Goal: Task Accomplishment & Management: Use online tool/utility

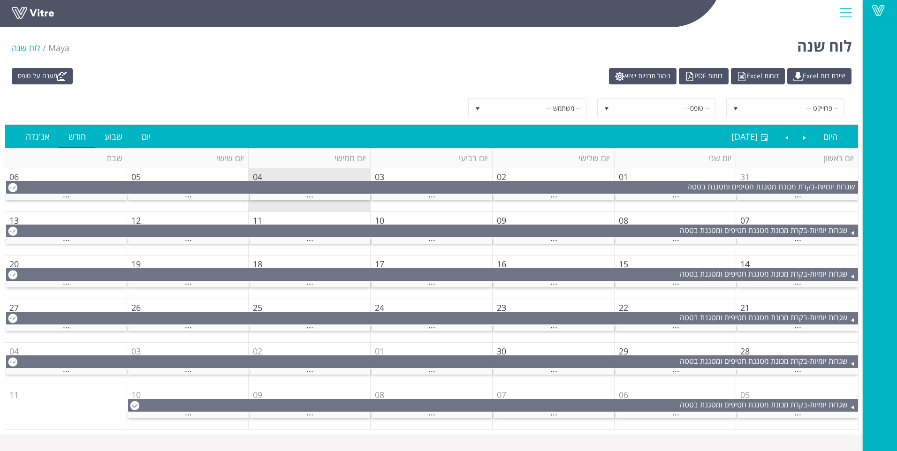
click at [313, 201] on td "04" at bounding box center [310, 190] width 122 height 44
click at [313, 198] on div "..." at bounding box center [310, 197] width 121 height 6
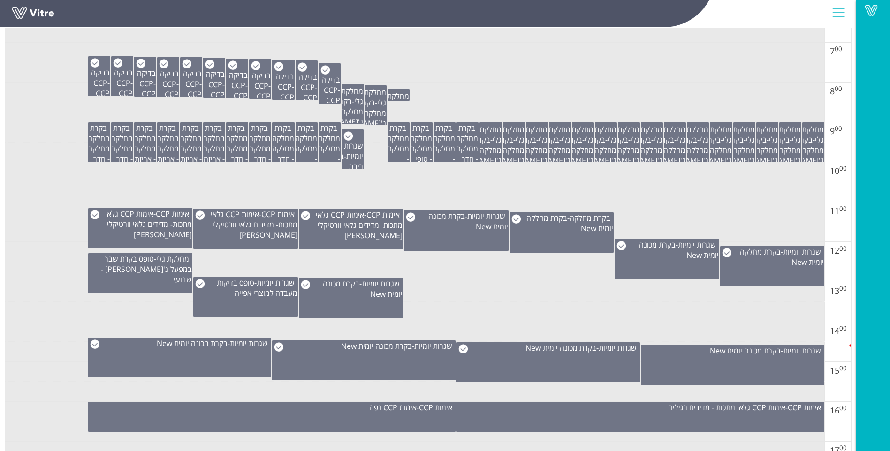
scroll to position [422, 0]
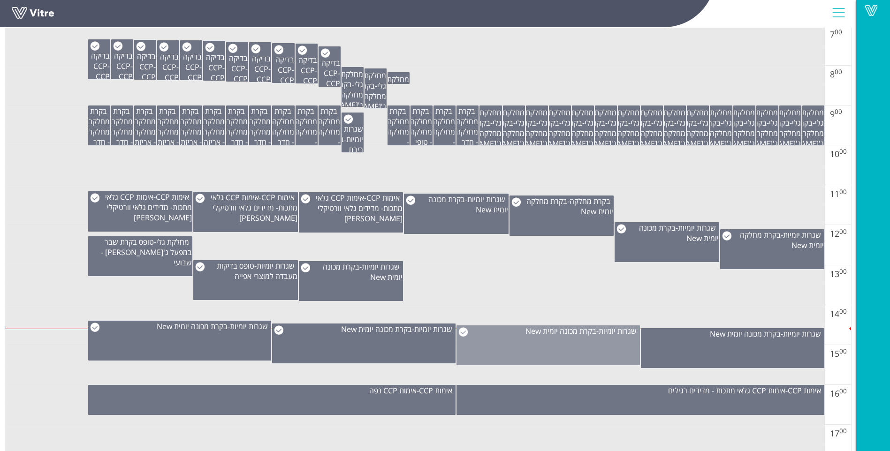
click at [570, 344] on div "שגרות יומיות - בקרת מכונה יומית New" at bounding box center [547, 346] width 183 height 40
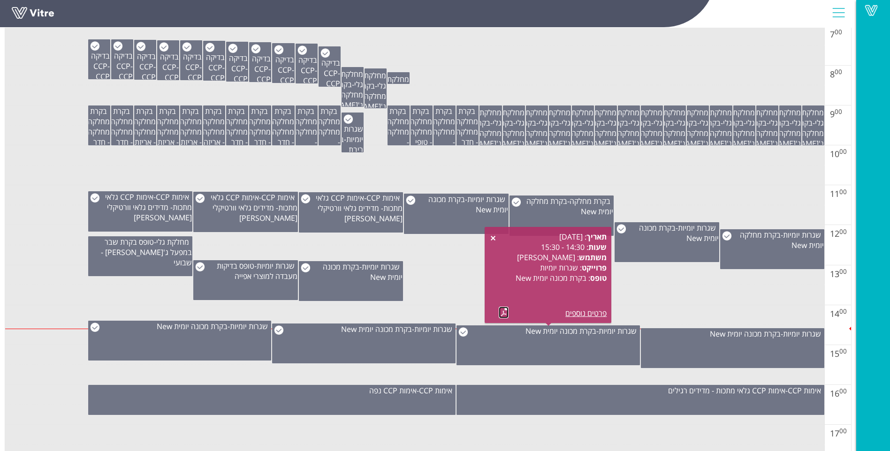
click at [503, 309] on link at bounding box center [504, 313] width 10 height 12
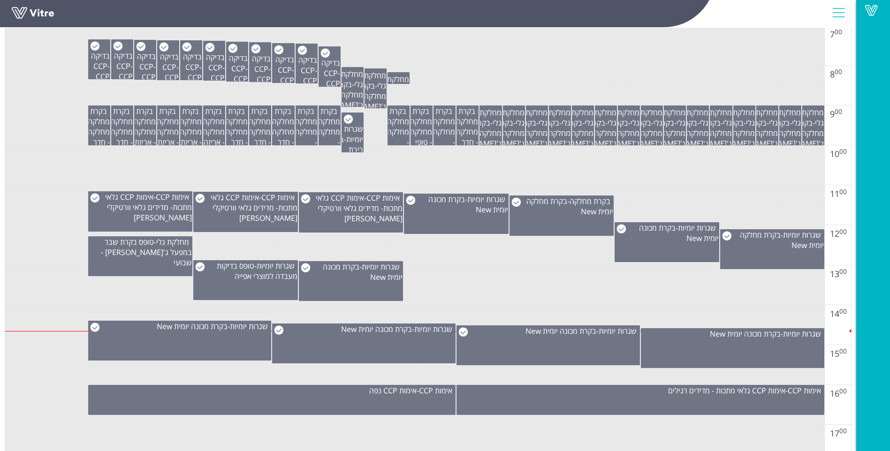
click at [426, 63] on td at bounding box center [414, 56] width 819 height 20
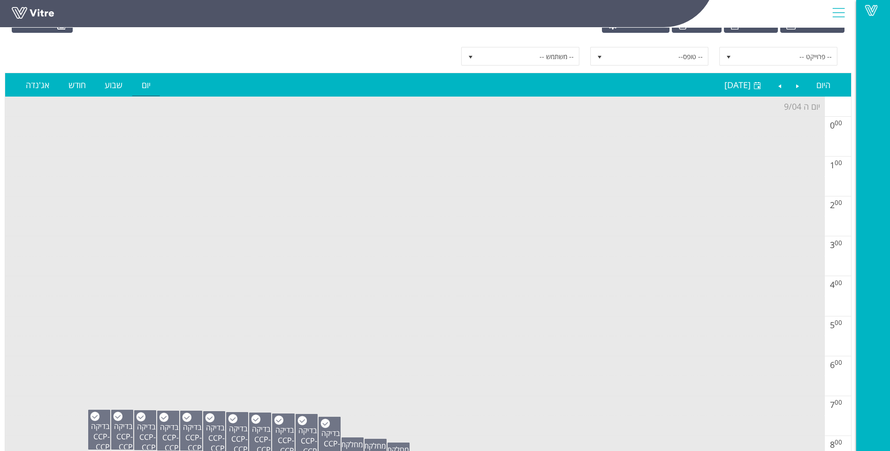
scroll to position [0, 0]
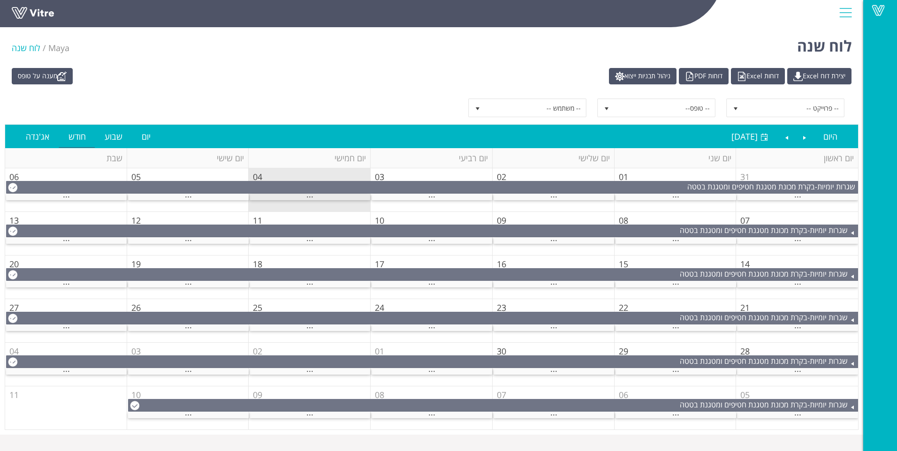
click at [342, 198] on div "..." at bounding box center [310, 197] width 121 height 6
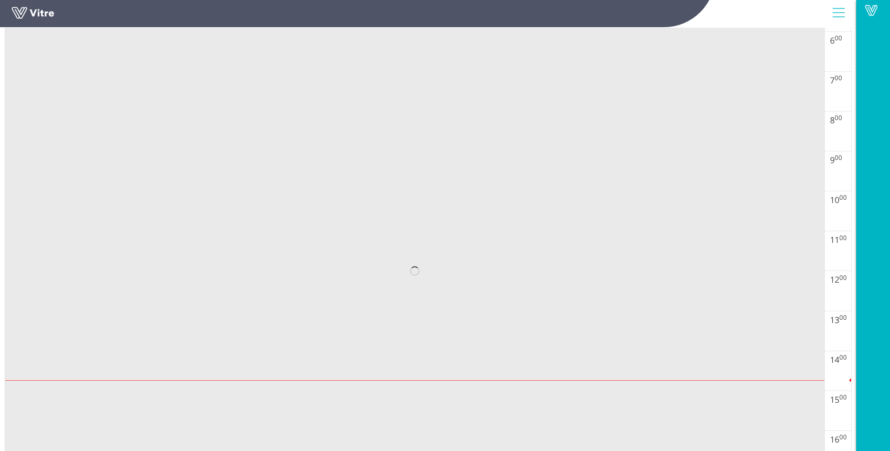
scroll to position [422, 0]
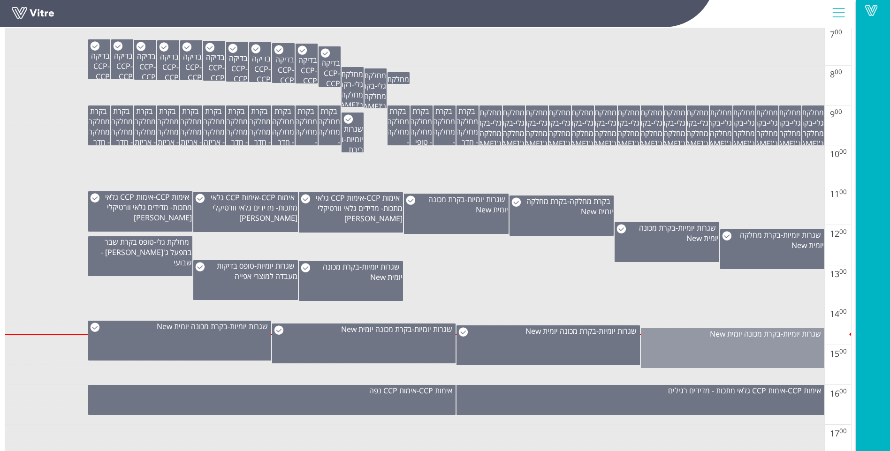
click at [654, 342] on div "שגרות יומיות - בקרת מכונה יומית New" at bounding box center [732, 348] width 183 height 40
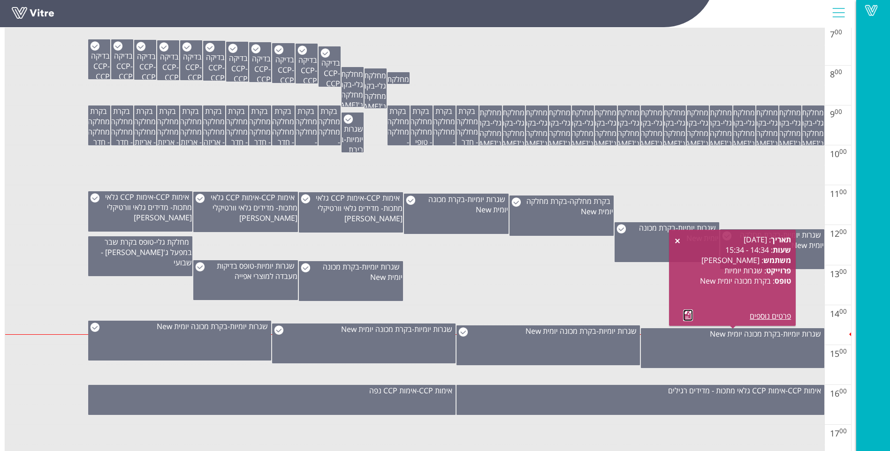
click at [685, 321] on link at bounding box center [688, 316] width 10 height 12
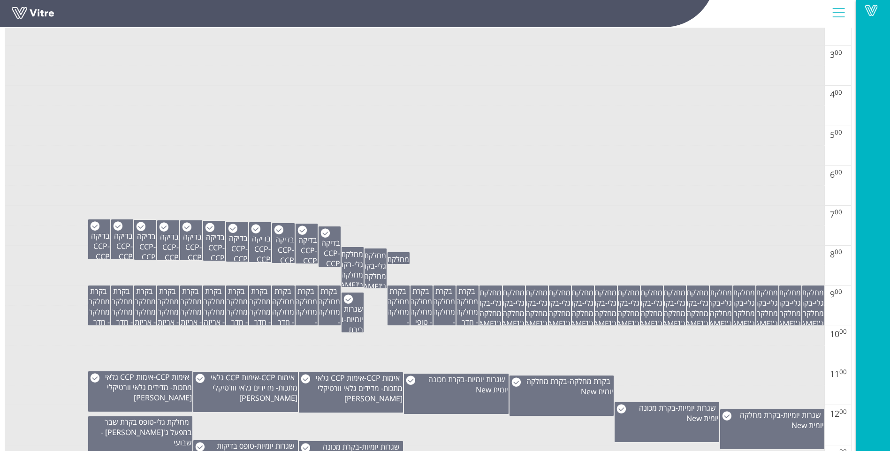
scroll to position [375, 0]
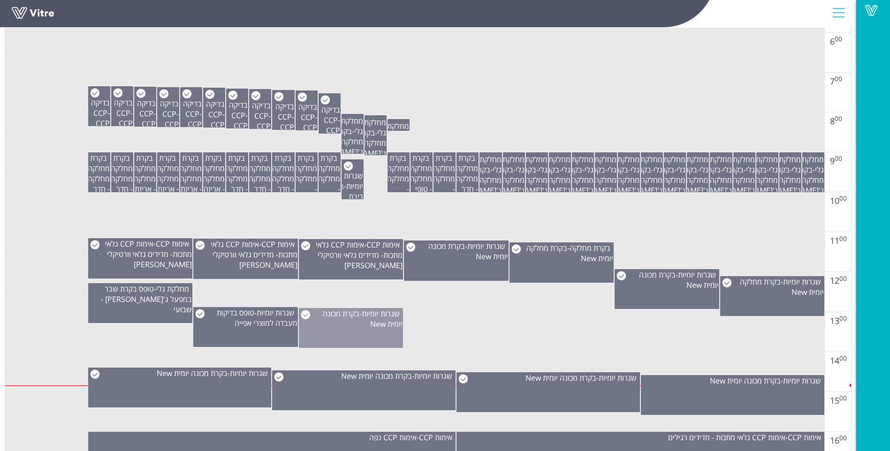
click at [345, 327] on div "שגרות יומיות - בקרת מכונה יומית New" at bounding box center [350, 319] width 103 height 21
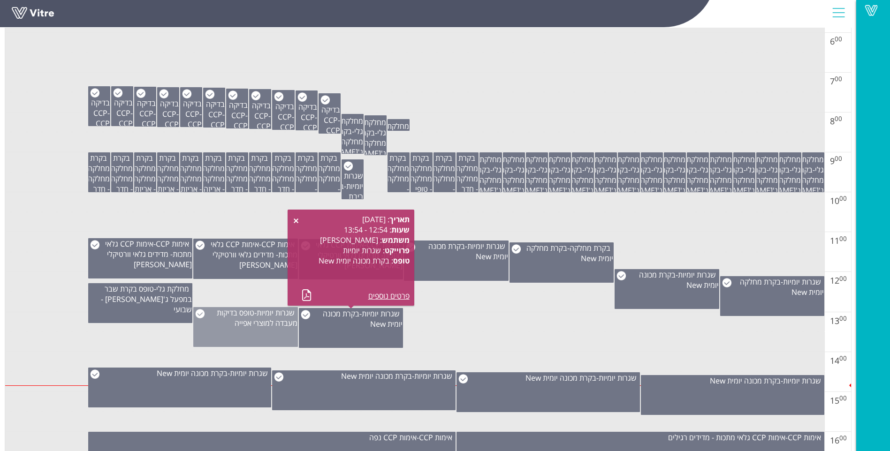
click at [250, 327] on span "טופס בדיקות מעבדה למוצרי אפייה" at bounding box center [257, 318] width 81 height 21
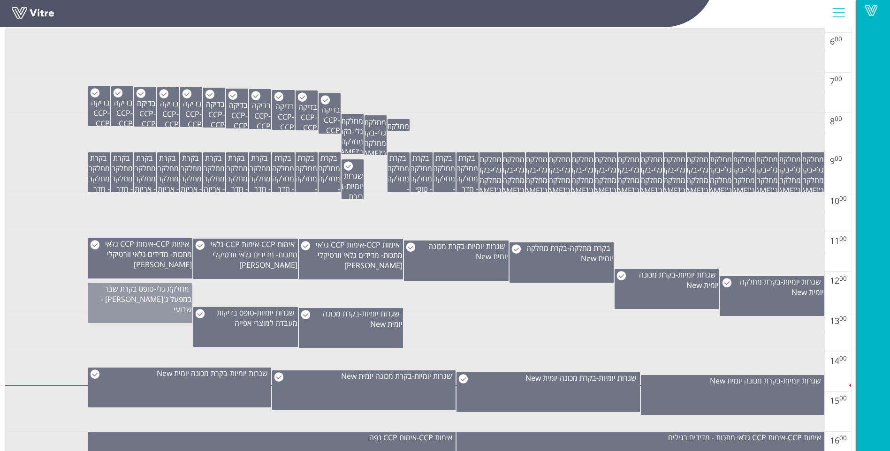
click at [145, 307] on div "מחלקת גלי - טופס בקרת שבר במפעל ג'לי - שבועי" at bounding box center [140, 303] width 104 height 40
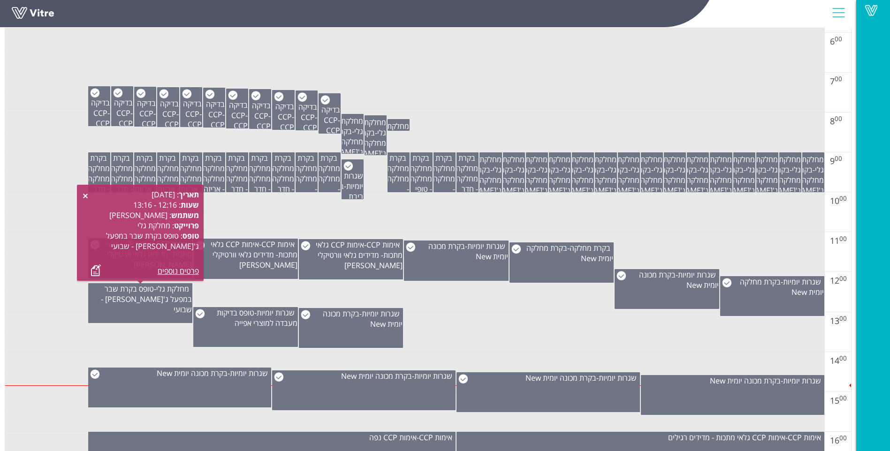
click at [493, 297] on td at bounding box center [414, 302] width 819 height 20
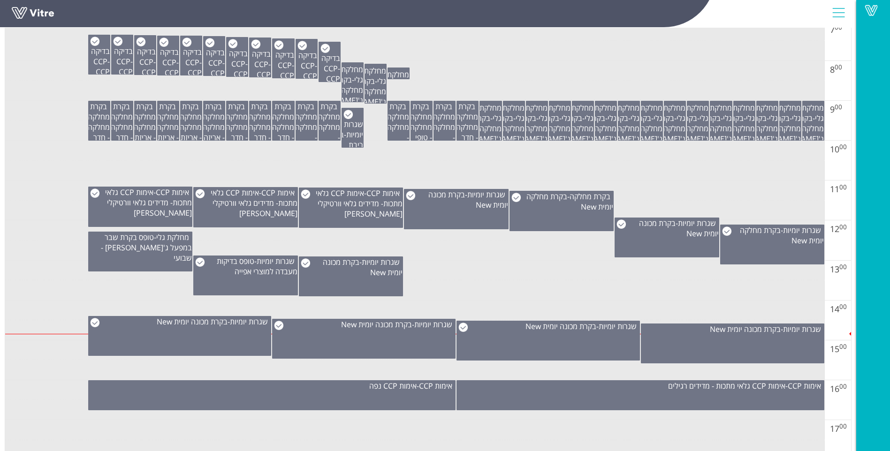
scroll to position [516, 0]
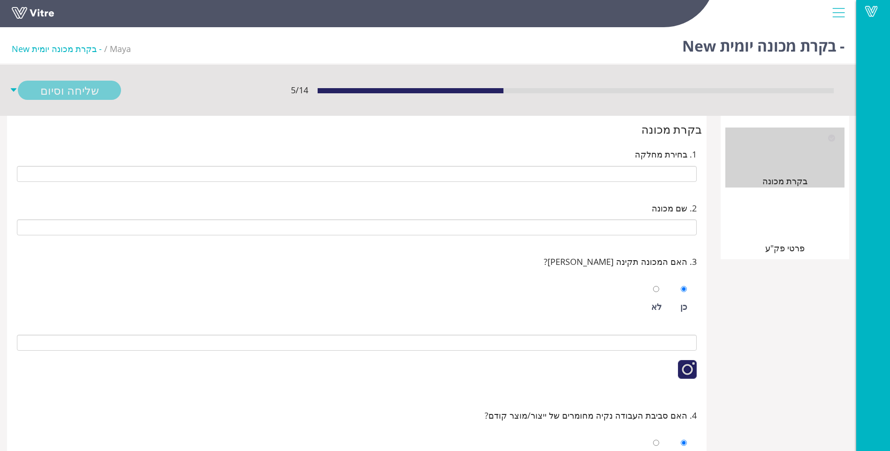
type input "P-03 חדר [PERSON_NAME]"
type input "280 14 ראש [PERSON_NAME] ישן (שמאל)"
click at [765, 226] on div "פרטי פק"ע" at bounding box center [784, 225] width 119 height 60
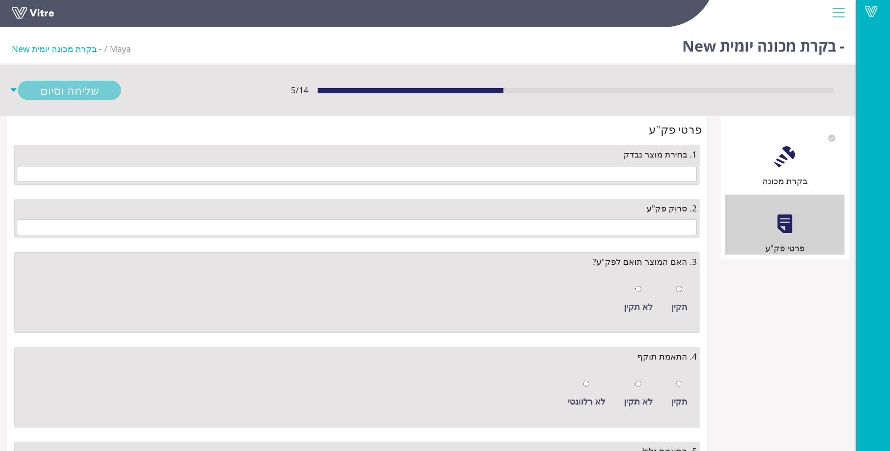
click at [783, 175] on div "בקרת מכונה" at bounding box center [784, 181] width 119 height 13
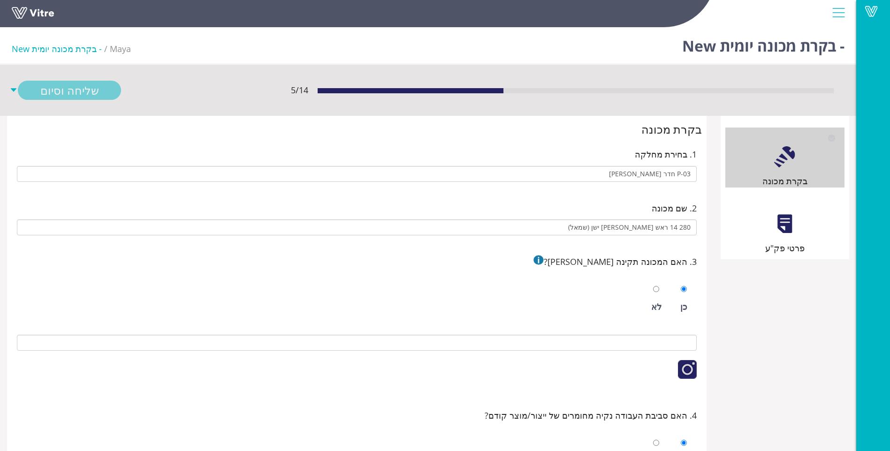
click at [785, 221] on div at bounding box center [784, 223] width 21 height 21
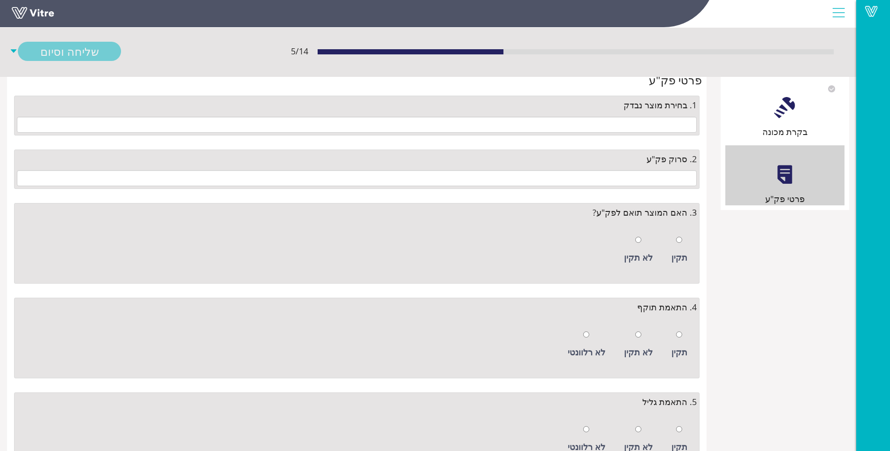
scroll to position [46, 0]
